Goal: Task Accomplishment & Management: Complete application form

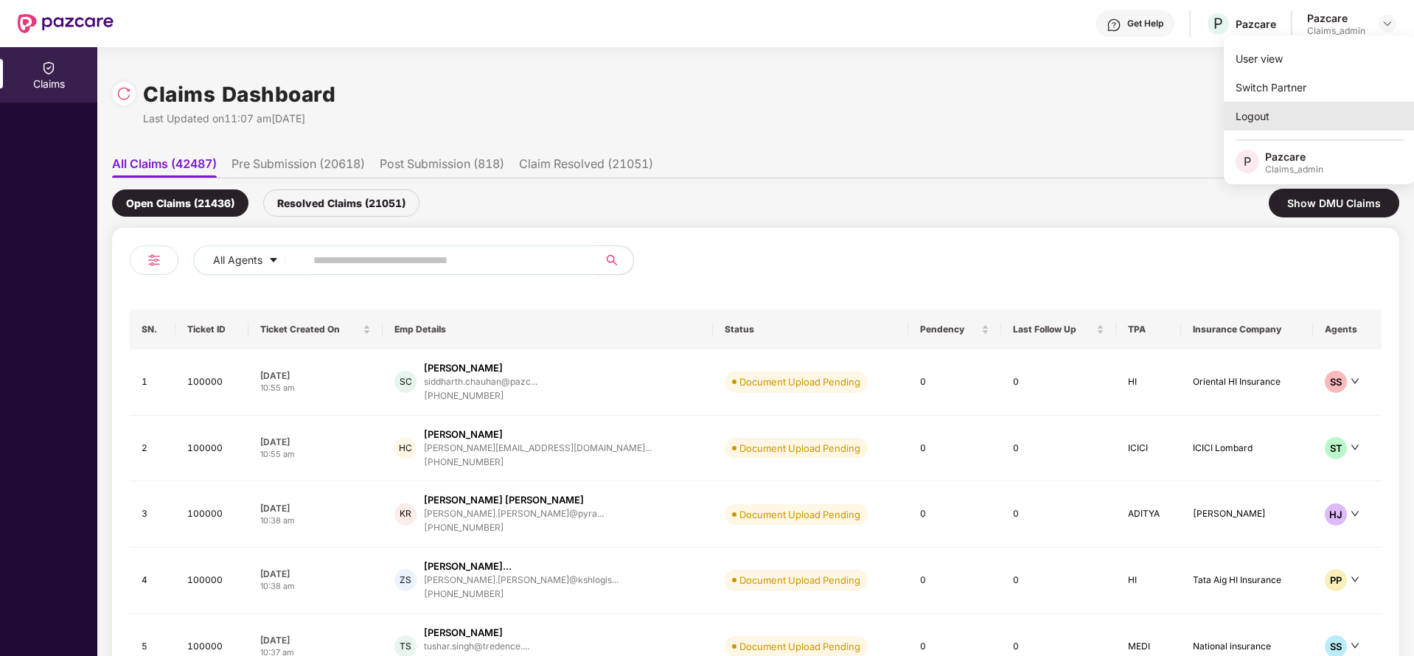
click at [1294, 114] on div "Logout" at bounding box center [1320, 116] width 192 height 29
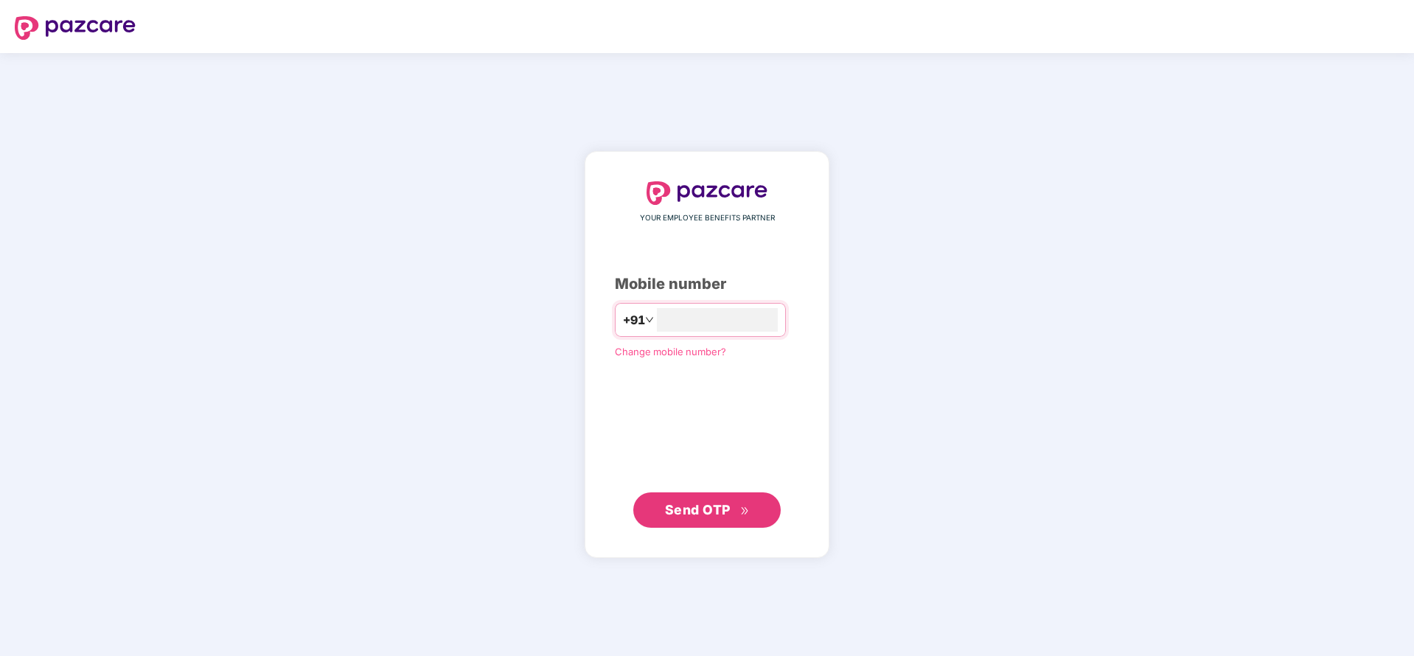
type input "**********"
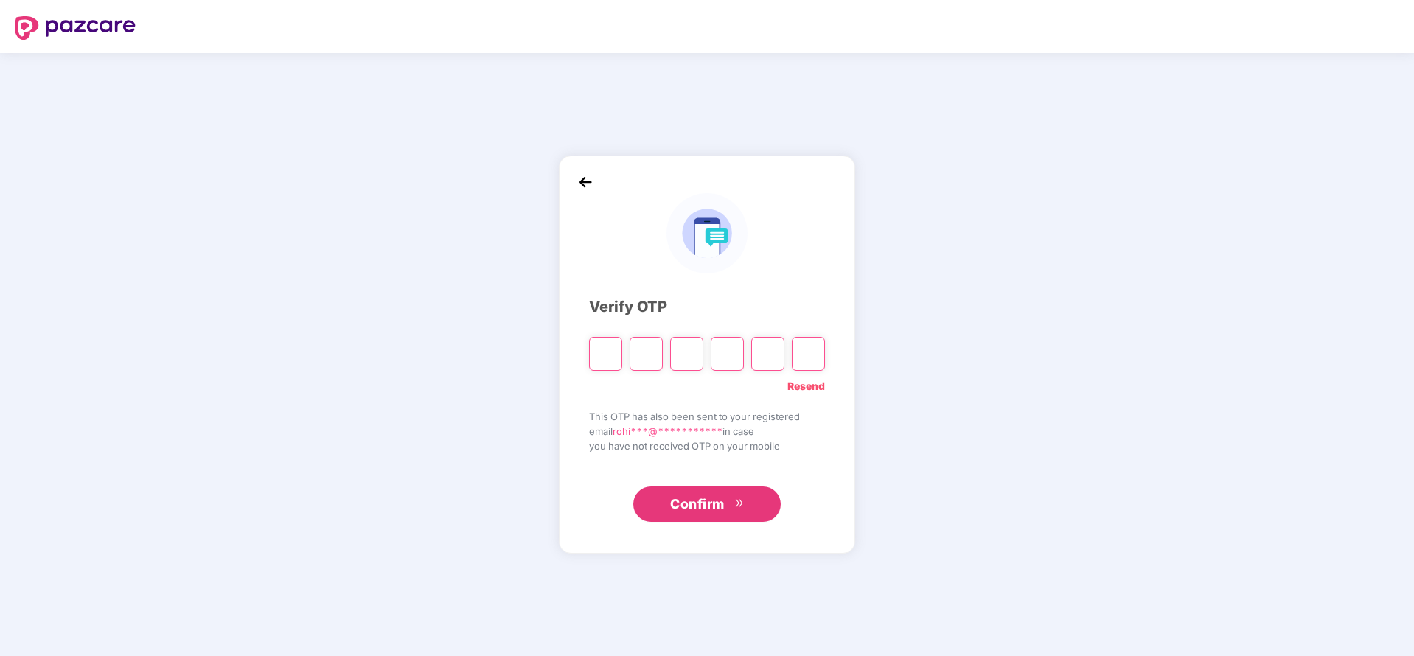
paste input "*"
type input "*"
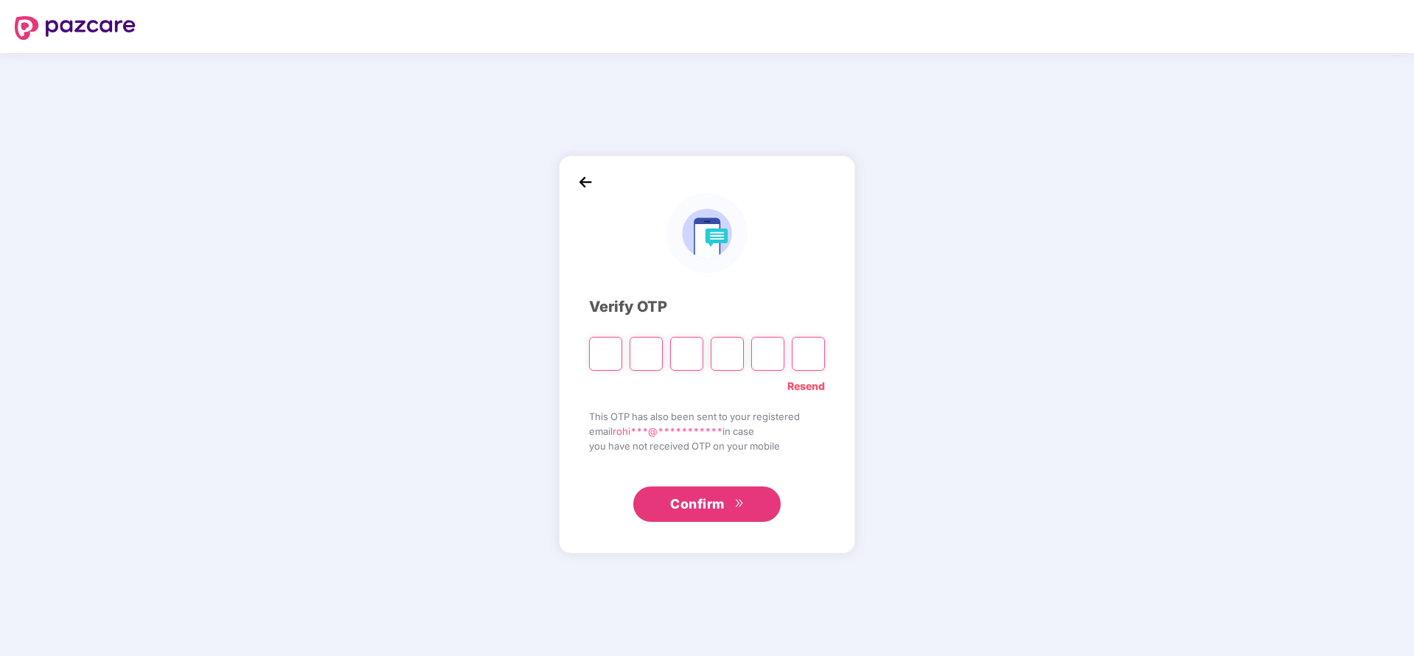
type input "*"
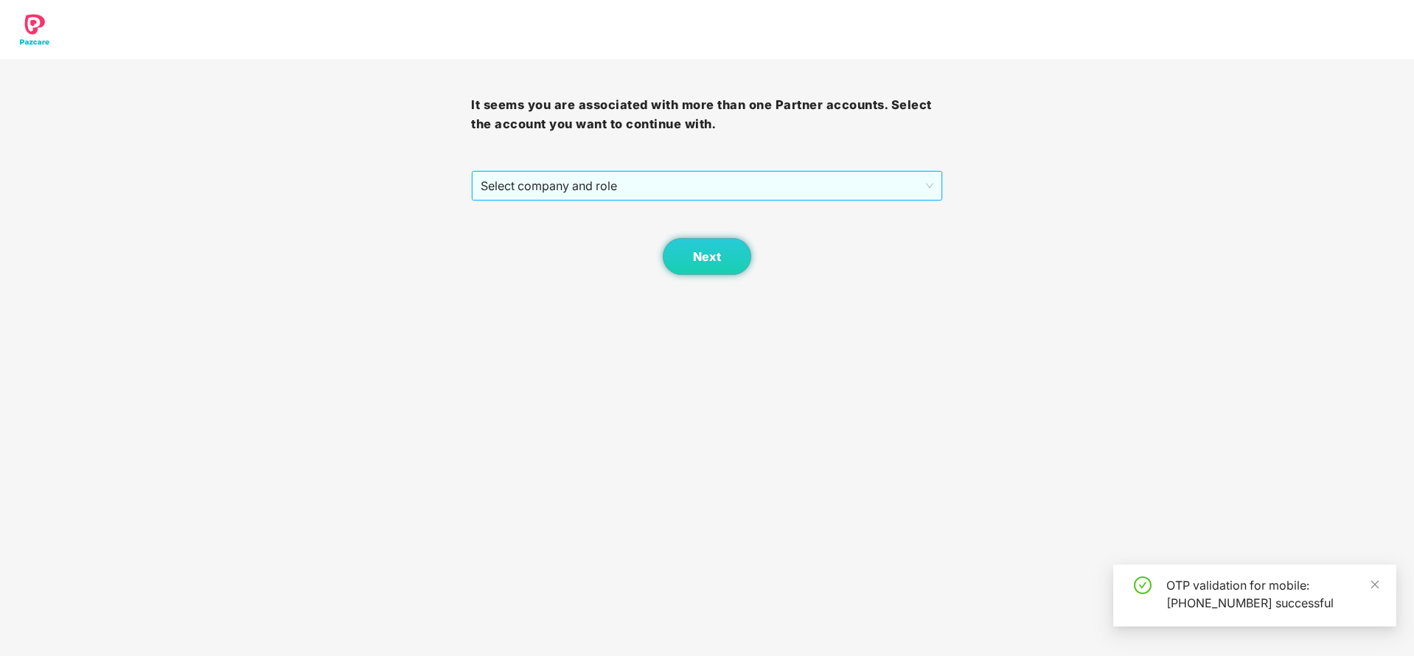
click at [669, 193] on span "Select company and role" at bounding box center [707, 186] width 452 height 28
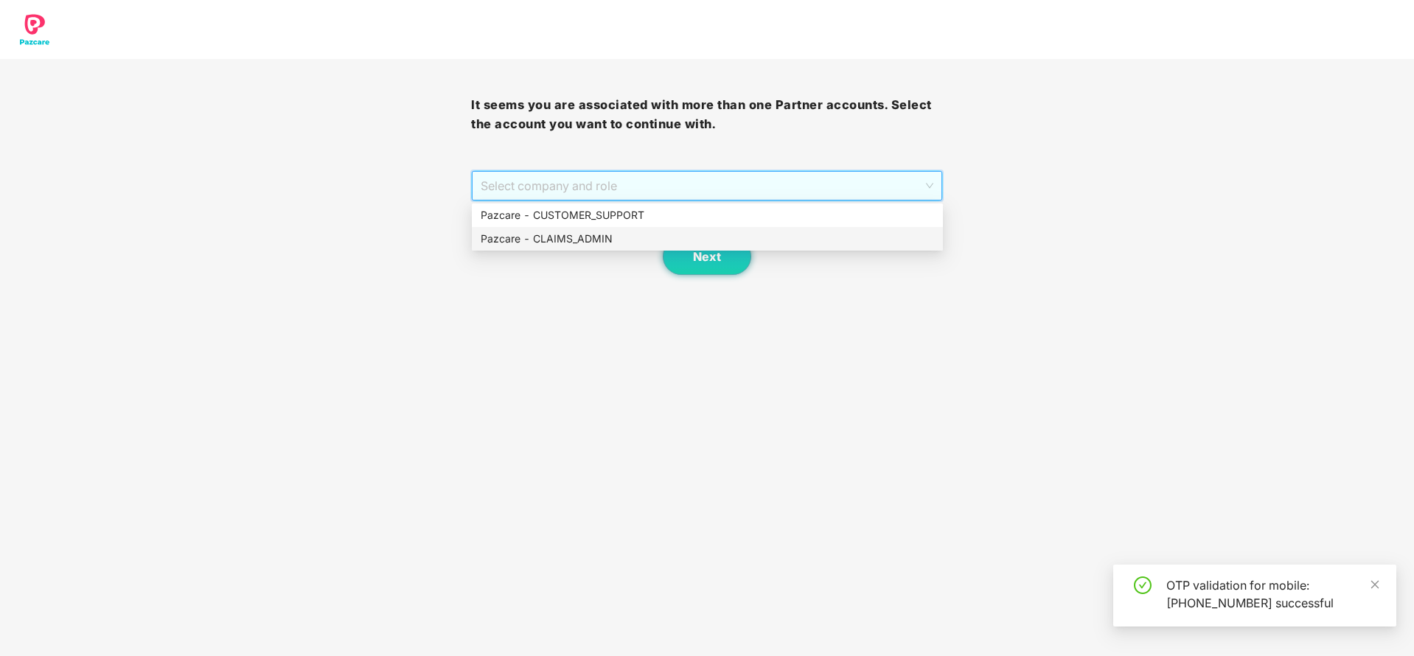
click at [581, 238] on div "Pazcare - CLAIMS_ADMIN" at bounding box center [707, 239] width 453 height 16
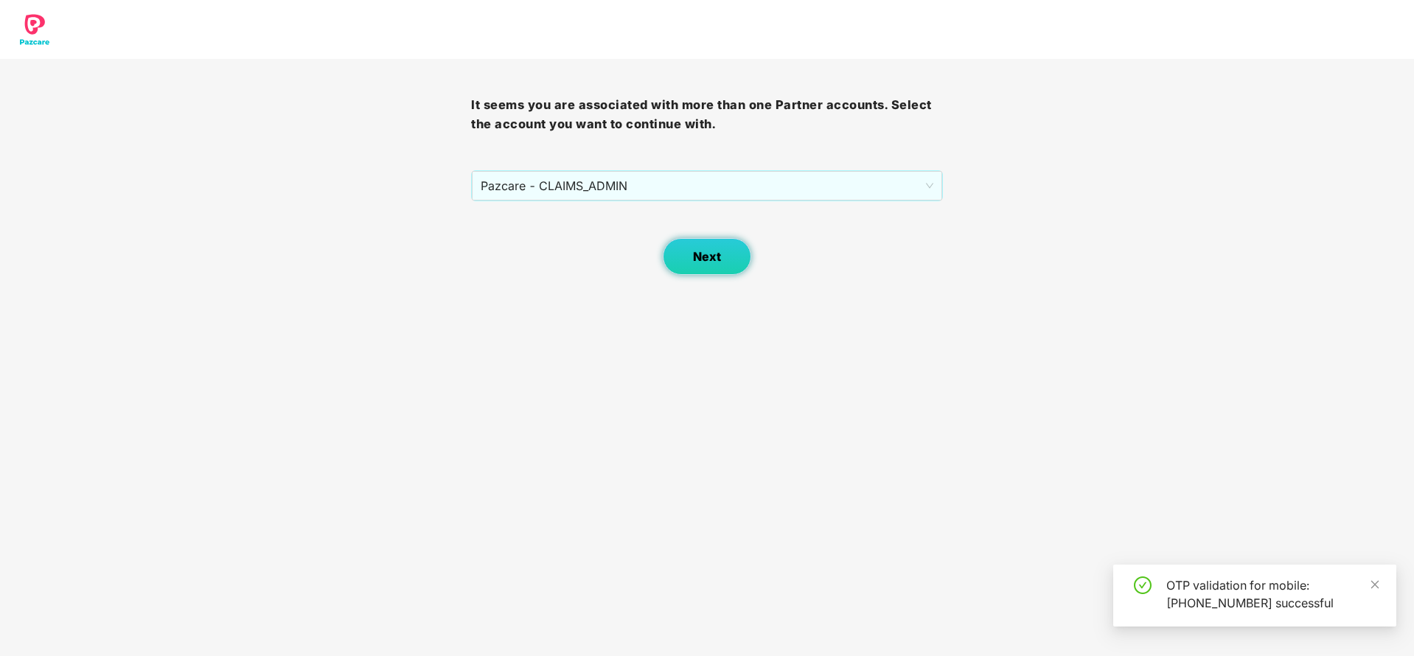
click at [728, 246] on button "Next" at bounding box center [707, 256] width 88 height 37
